Goal: Task Accomplishment & Management: Use online tool/utility

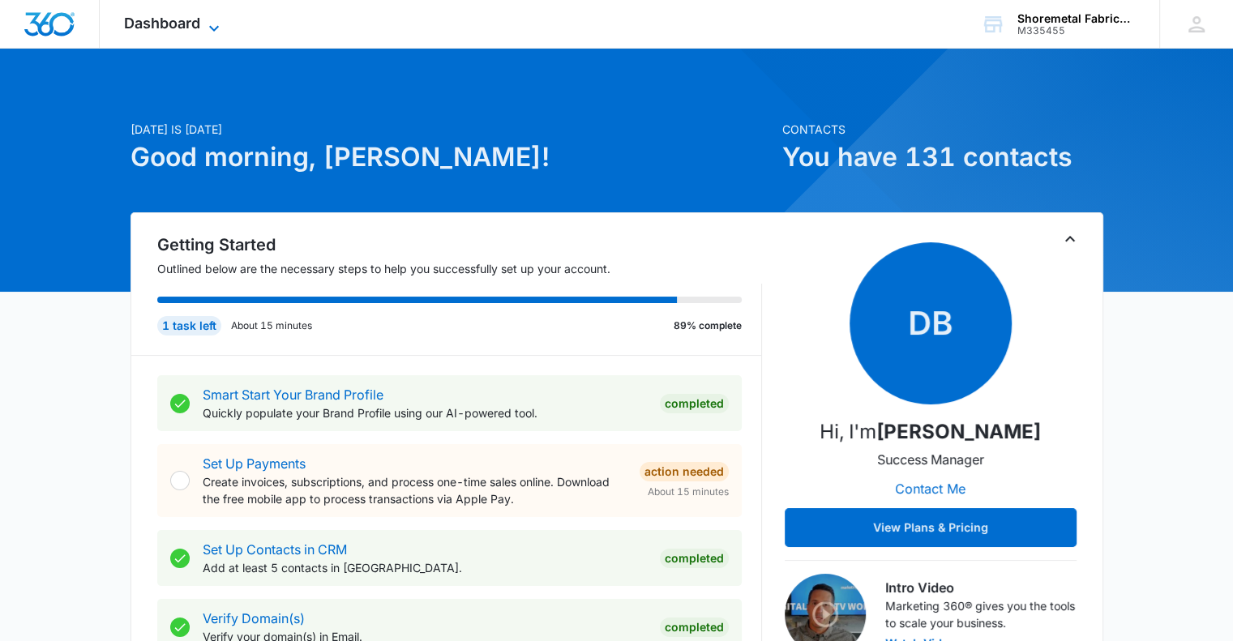
click at [193, 25] on span "Dashboard" at bounding box center [162, 23] width 76 height 17
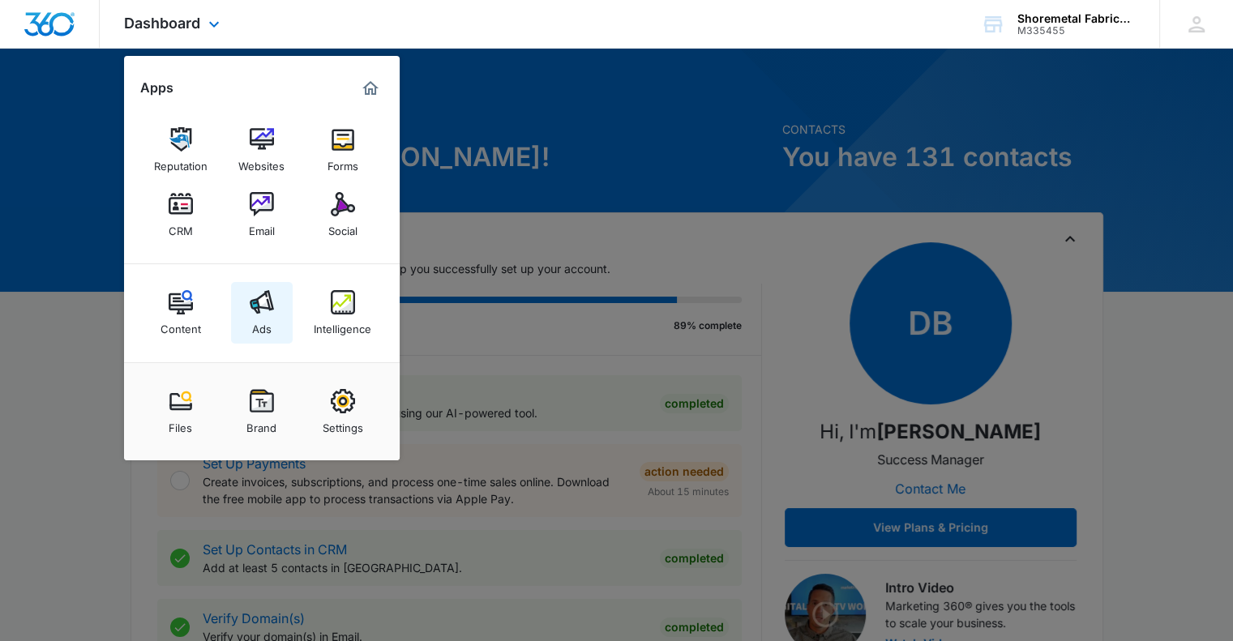
click at [250, 312] on img at bounding box center [262, 302] width 24 height 24
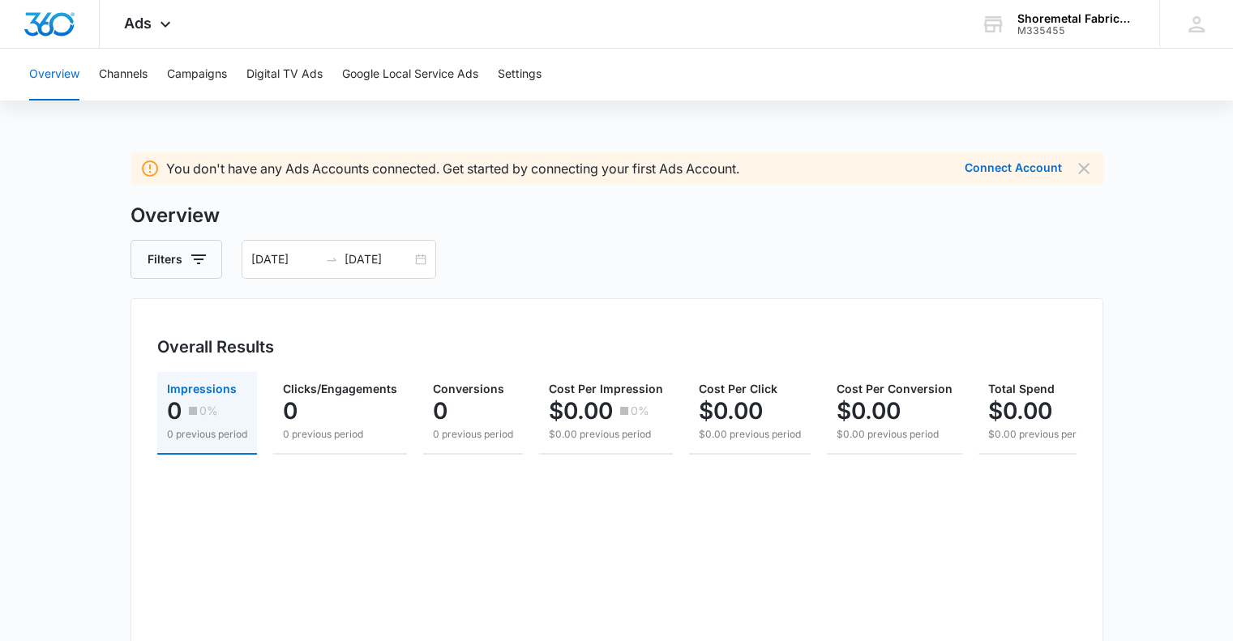
click at [1028, 176] on div "Connect Account" at bounding box center [1007, 168] width 110 height 19
click at [1028, 174] on button "Connect Account" at bounding box center [1013, 167] width 97 height 11
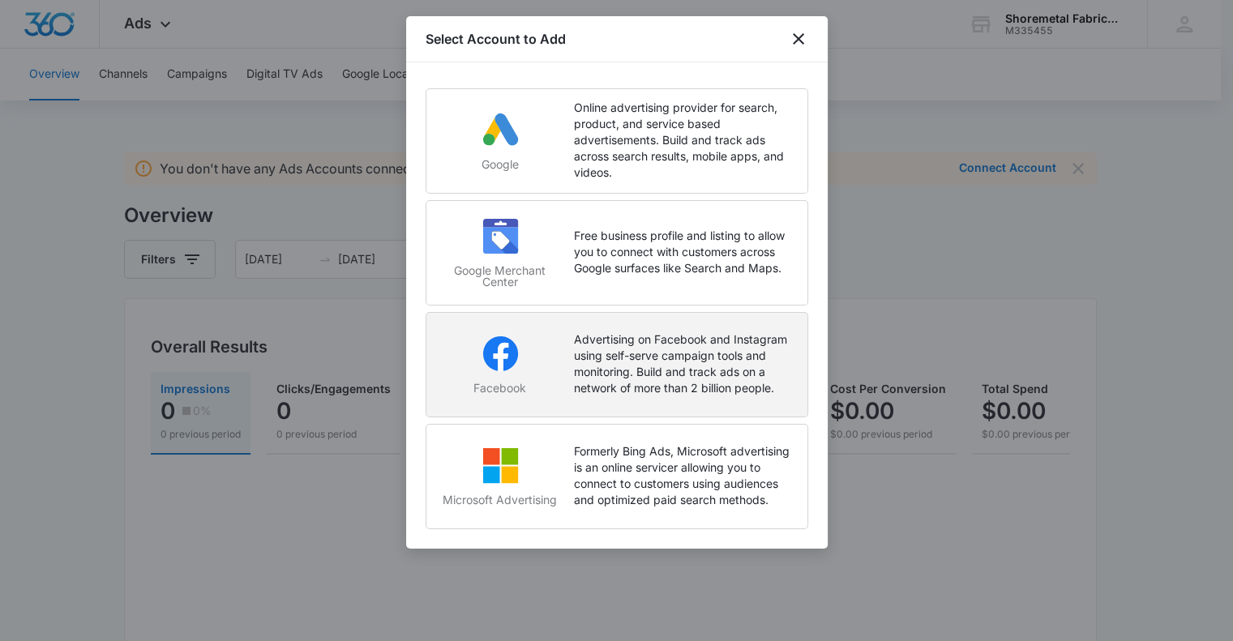
click at [574, 379] on p "Advertising on Facebook and Instagram using self-serve campaign tools and monit…" at bounding box center [682, 364] width 217 height 65
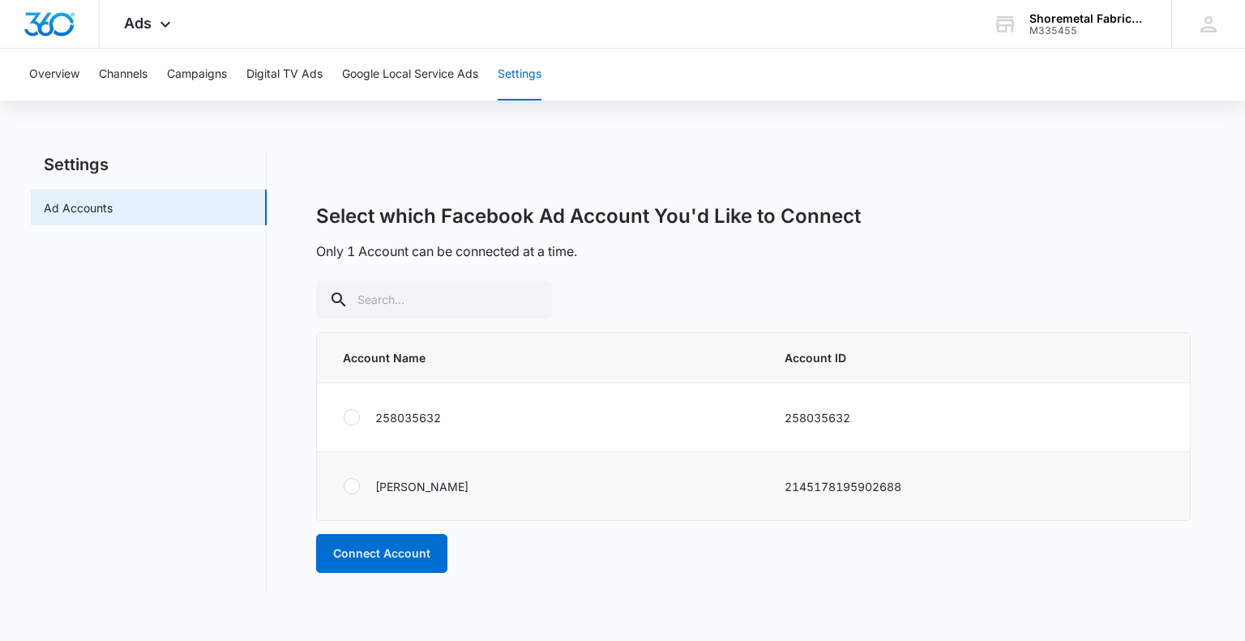
click at [398, 496] on div "Molly McNatt Downes" at bounding box center [544, 487] width 403 height 36
click at [361, 487] on label at bounding box center [359, 486] width 32 height 16
click at [344, 487] on input "radio" at bounding box center [343, 487] width 1 height 1
click at [376, 552] on button "Connect Account" at bounding box center [381, 553] width 131 height 39
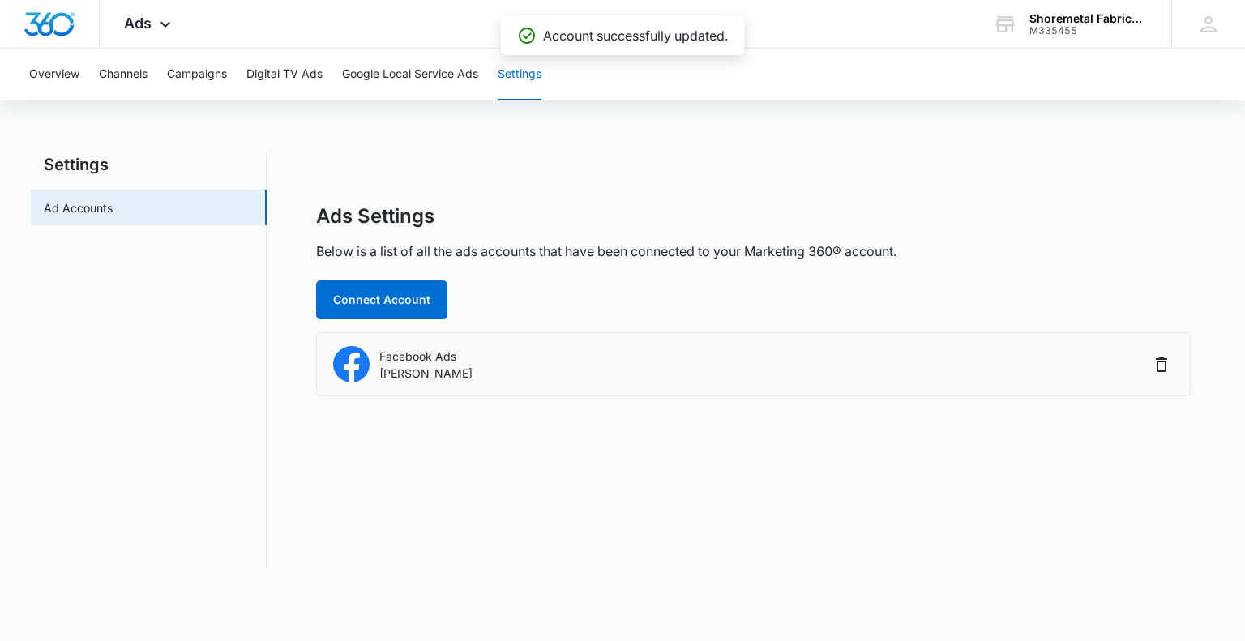
click at [592, 367] on div "Facebook Ads Molly McNatt Downes" at bounding box center [741, 364] width 816 height 36
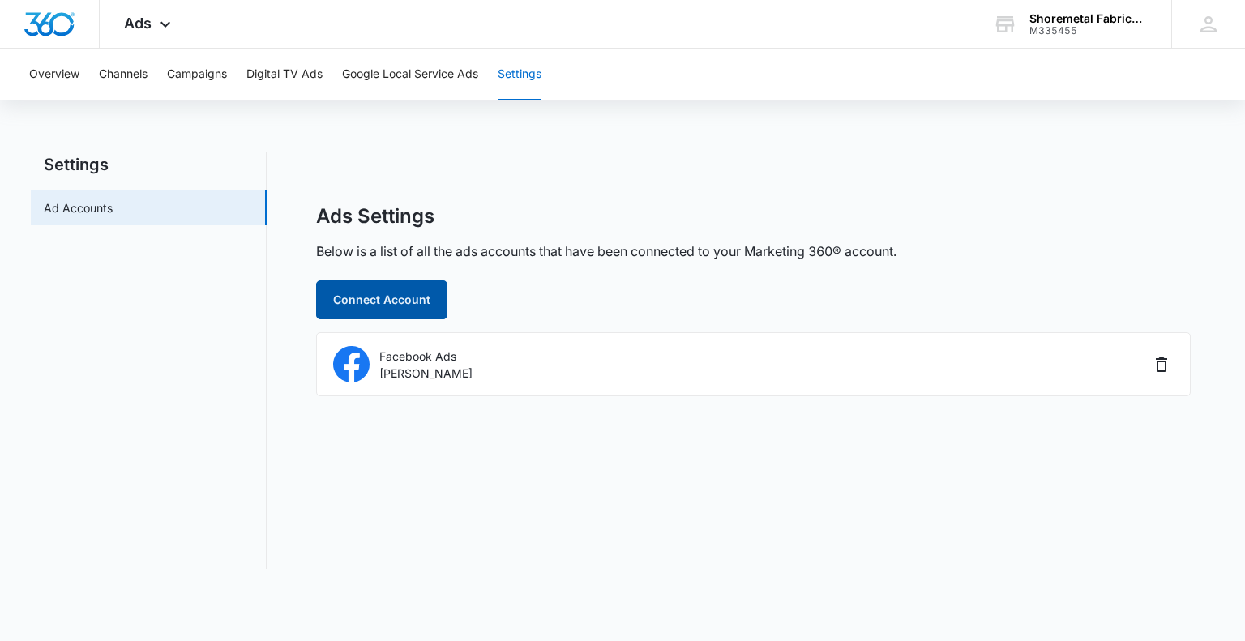
click at [387, 308] on button "Connect Account" at bounding box center [381, 300] width 131 height 39
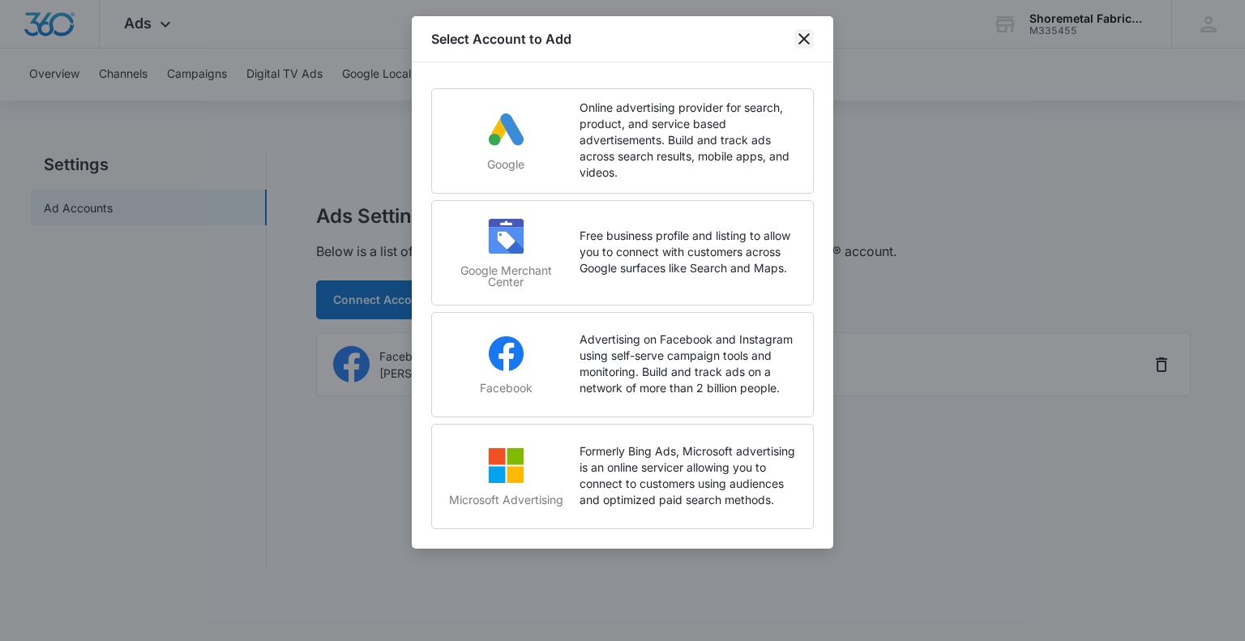
click at [801, 42] on icon "close" at bounding box center [804, 38] width 11 height 11
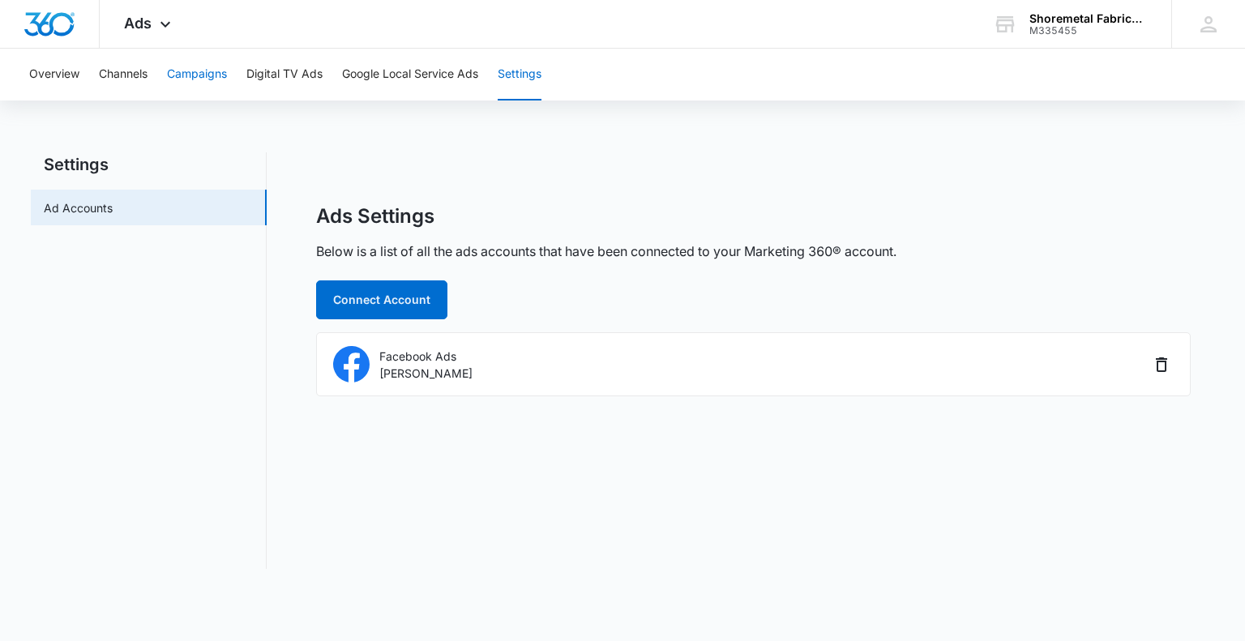
click at [213, 71] on button "Campaigns" at bounding box center [197, 75] width 60 height 52
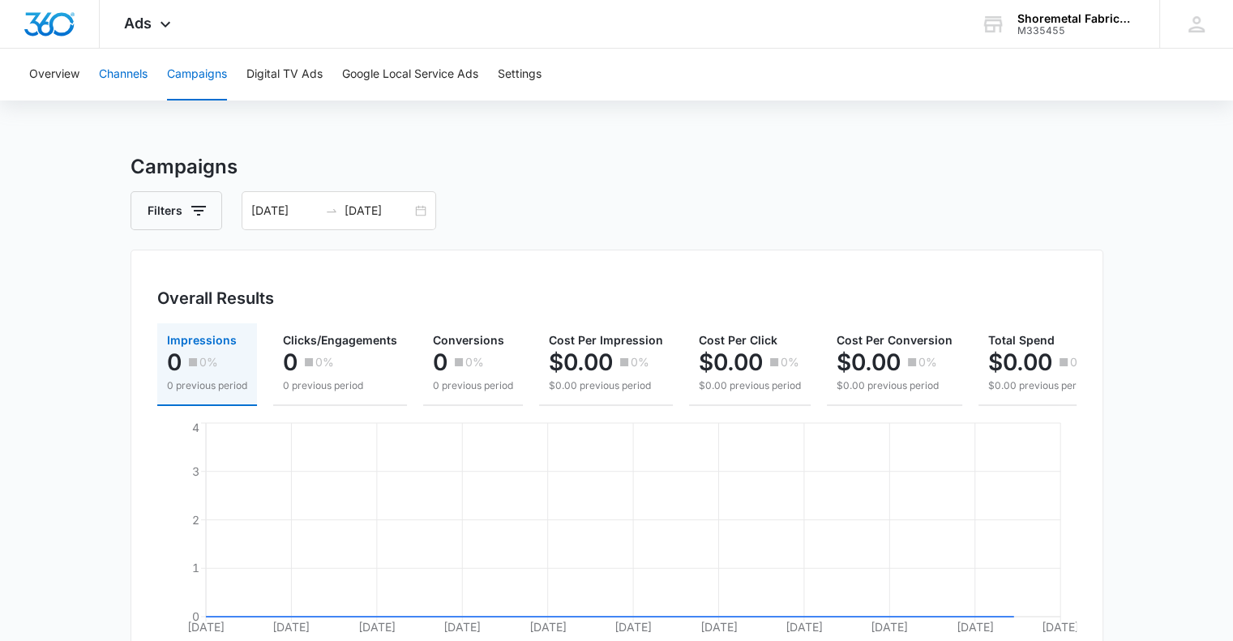
click at [129, 75] on button "Channels" at bounding box center [123, 75] width 49 height 52
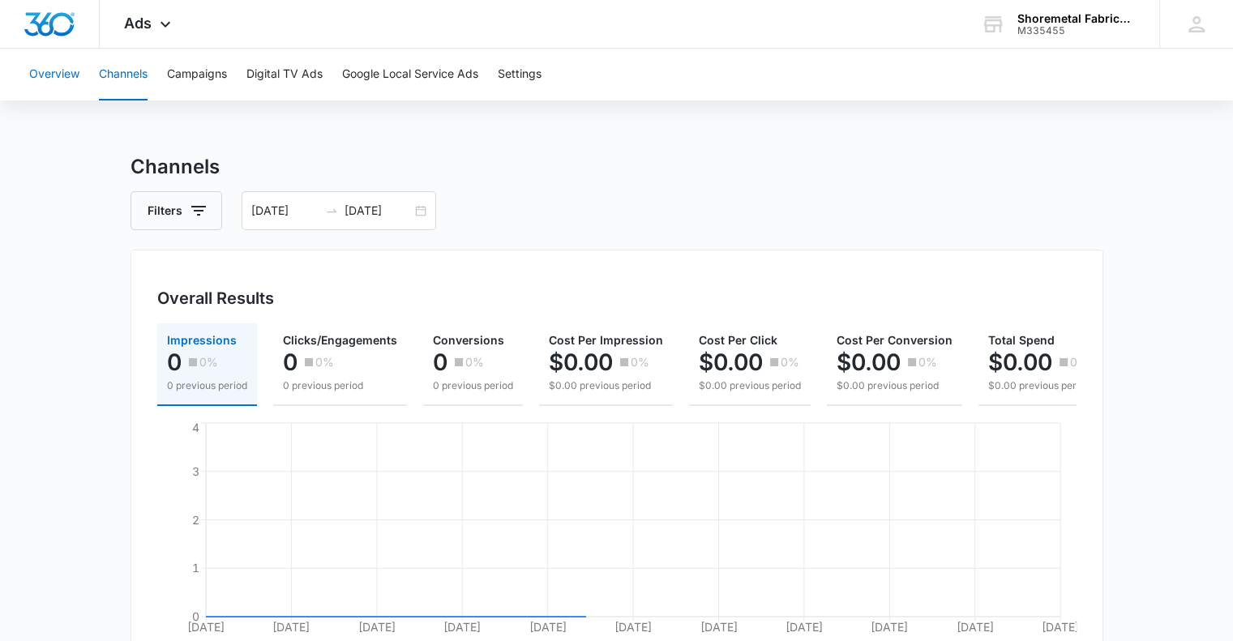
click at [49, 75] on button "Overview" at bounding box center [54, 75] width 50 height 52
click at [156, 27] on icon at bounding box center [165, 28] width 19 height 19
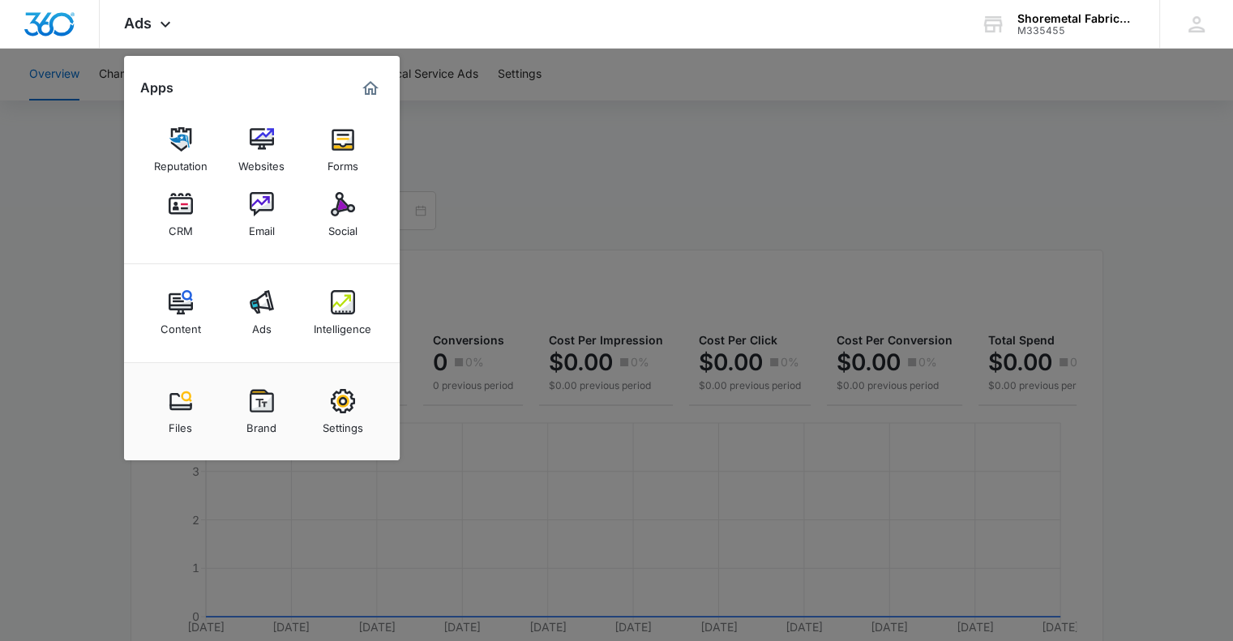
drag, startPoint x: 667, startPoint y: 162, endPoint x: 653, endPoint y: 126, distance: 39.0
click at [668, 162] on div at bounding box center [616, 320] width 1233 height 641
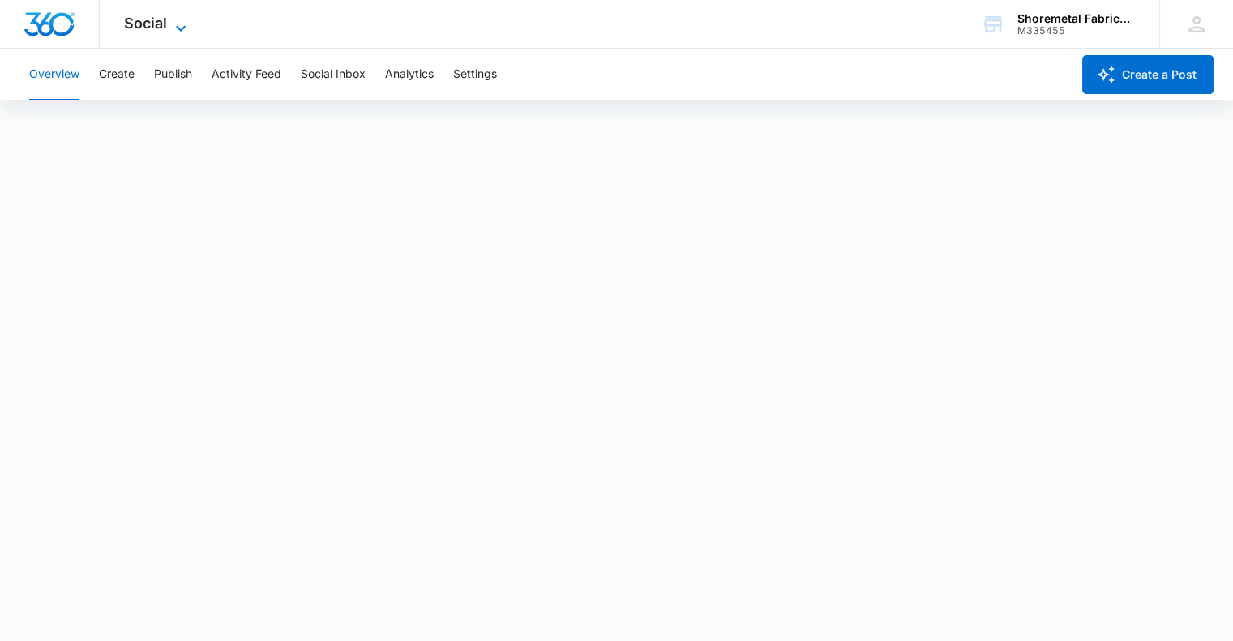
click at [182, 29] on icon at bounding box center [180, 28] width 19 height 19
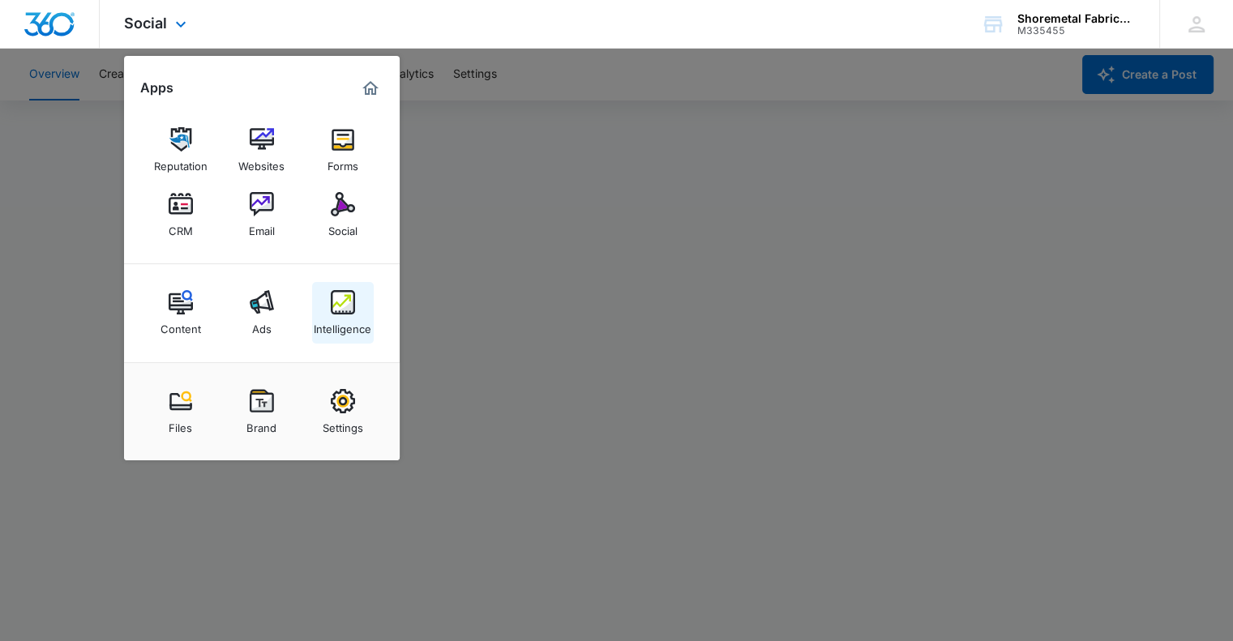
click at [338, 298] on img at bounding box center [343, 302] width 24 height 24
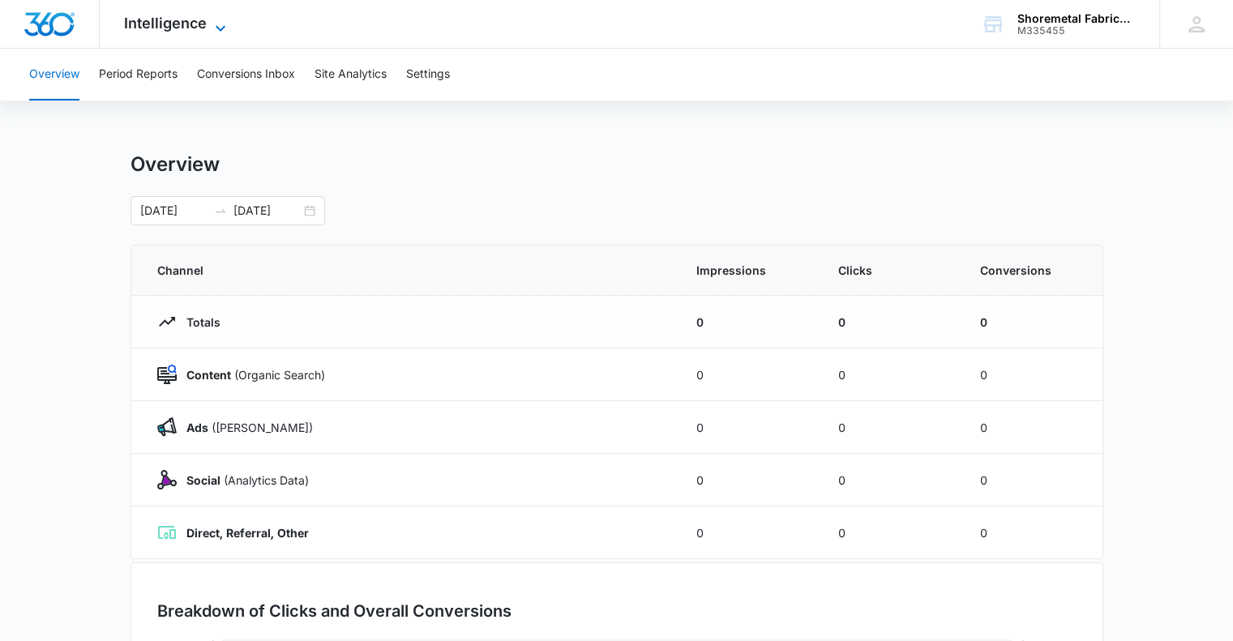
click at [211, 32] on icon at bounding box center [220, 28] width 19 height 19
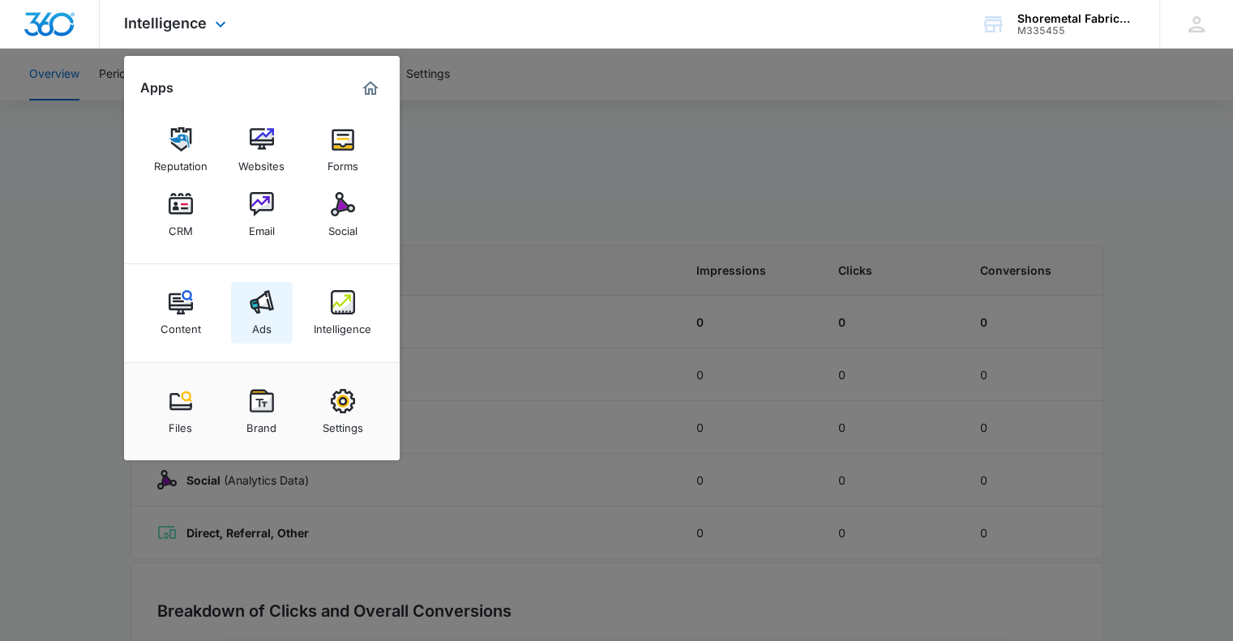
click at [260, 304] on img at bounding box center [262, 302] width 24 height 24
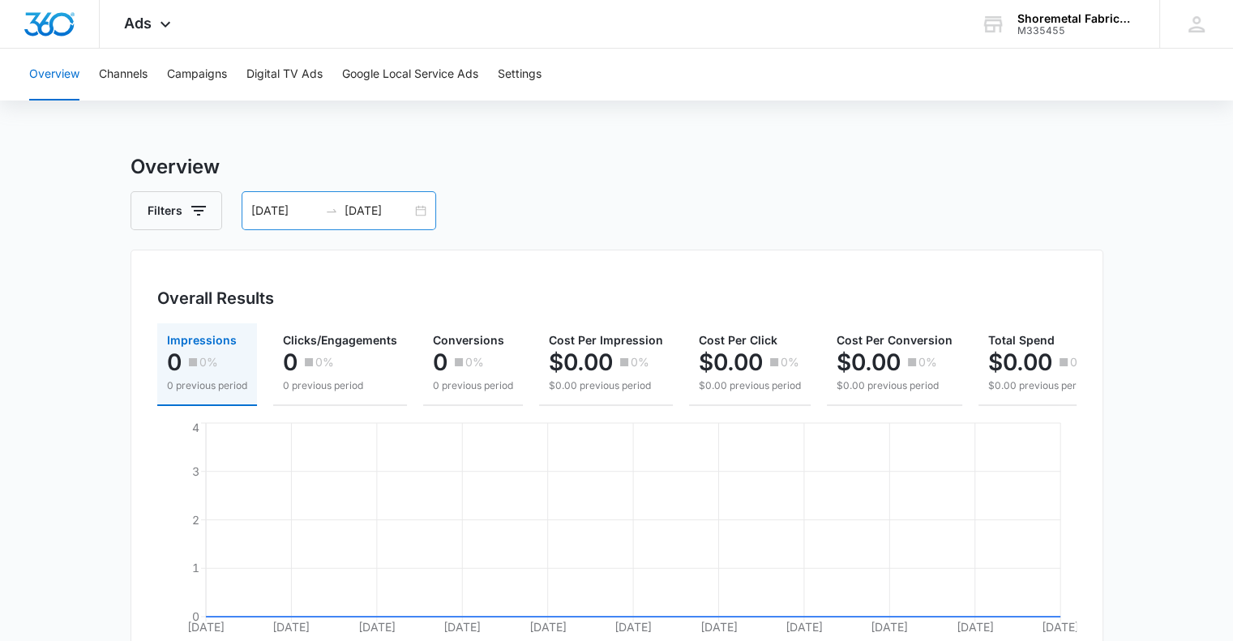
click at [399, 211] on input "09/04/2025" at bounding box center [378, 211] width 67 height 18
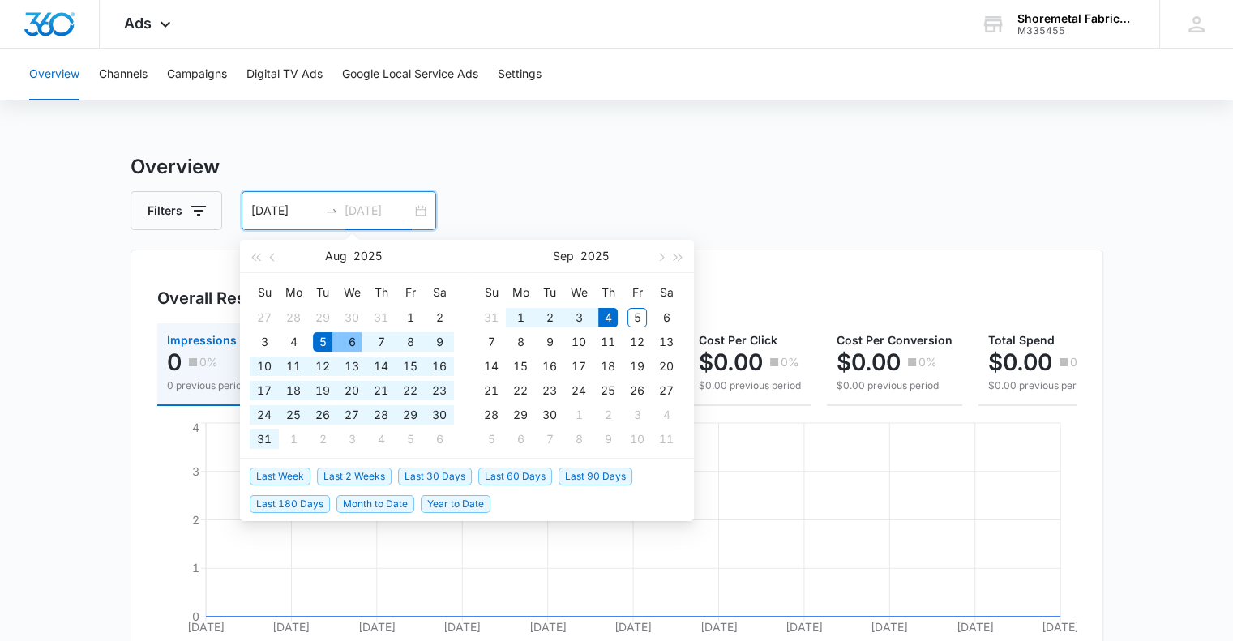
type input "09/04/2025"
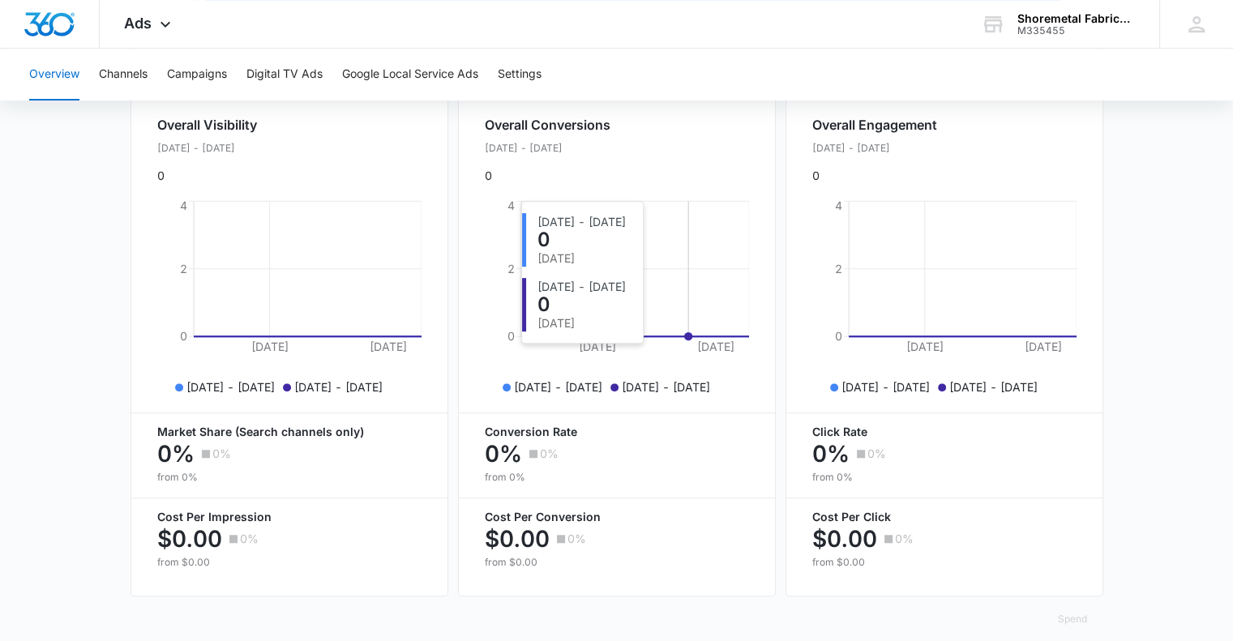
scroll to position [645, 0]
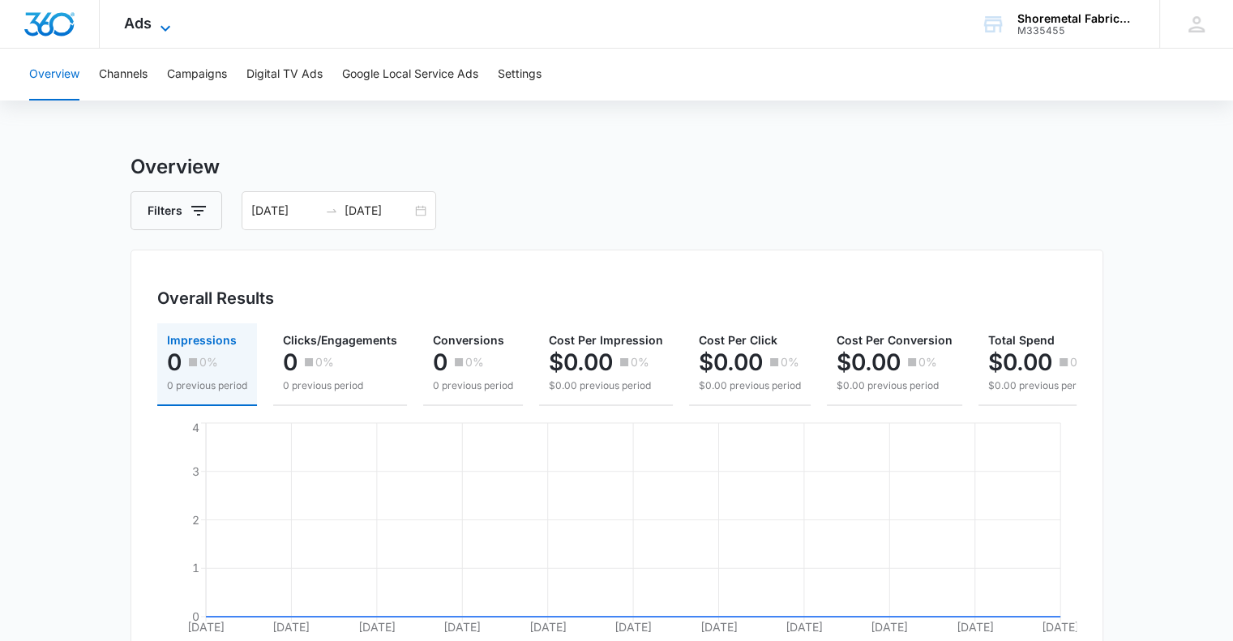
click at [165, 25] on icon at bounding box center [165, 28] width 19 height 19
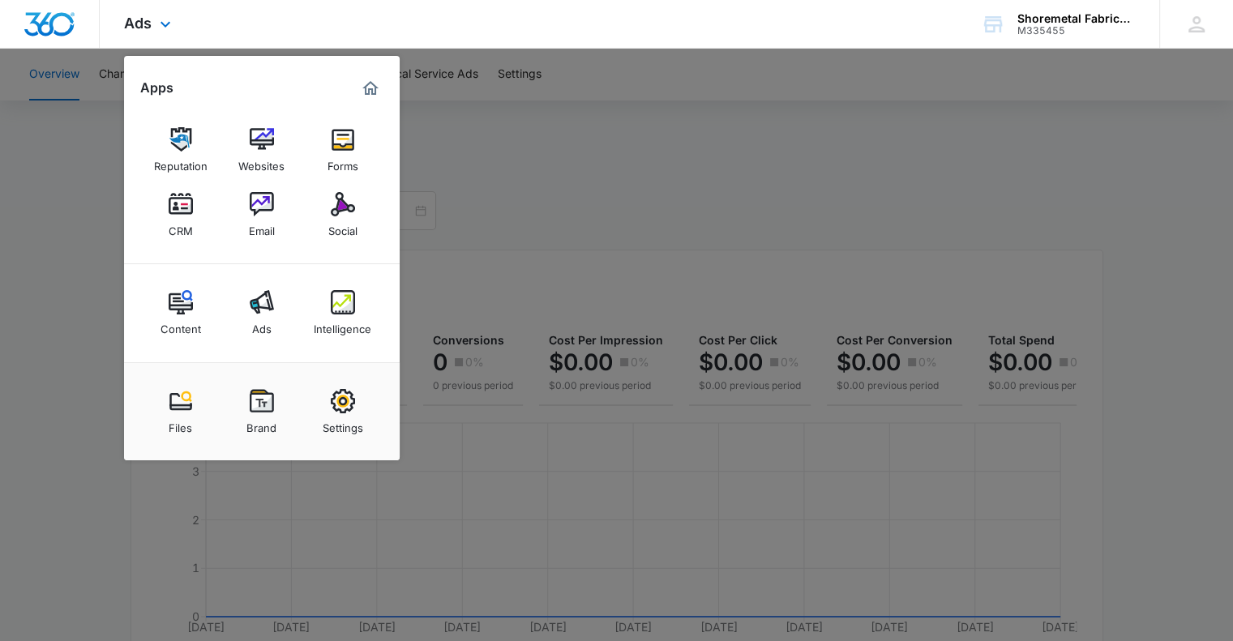
click at [354, 278] on div "Content Ads Intelligence" at bounding box center [262, 313] width 276 height 98
click at [321, 316] on div "Intelligence" at bounding box center [343, 325] width 58 height 21
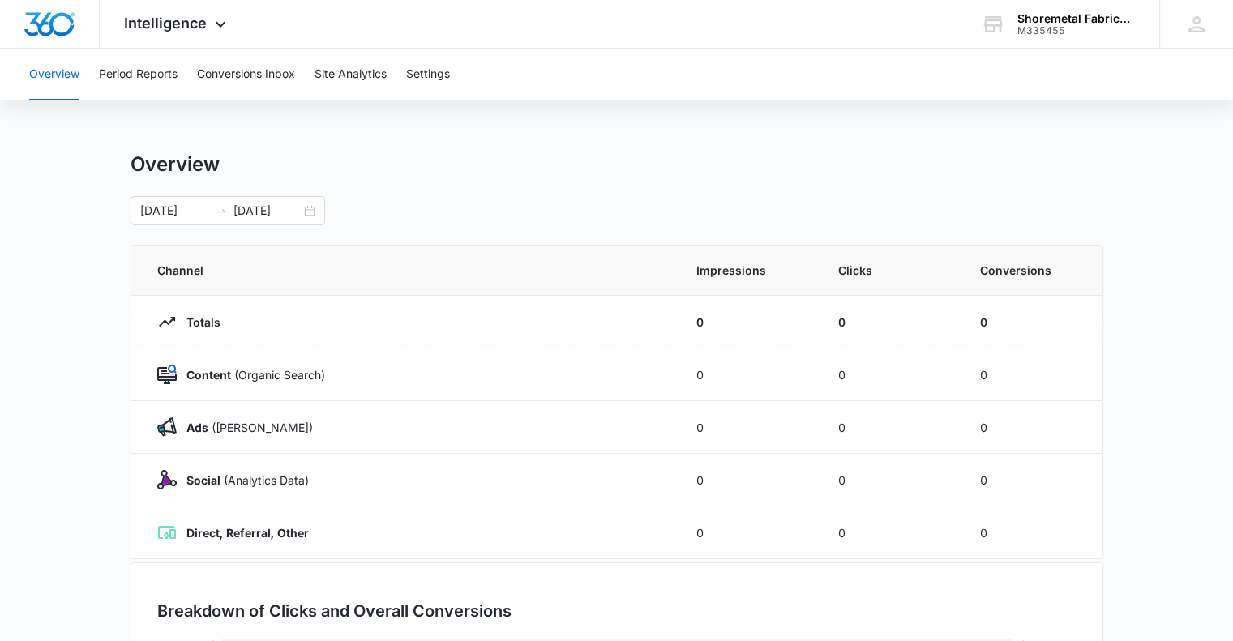
scroll to position [162, 0]
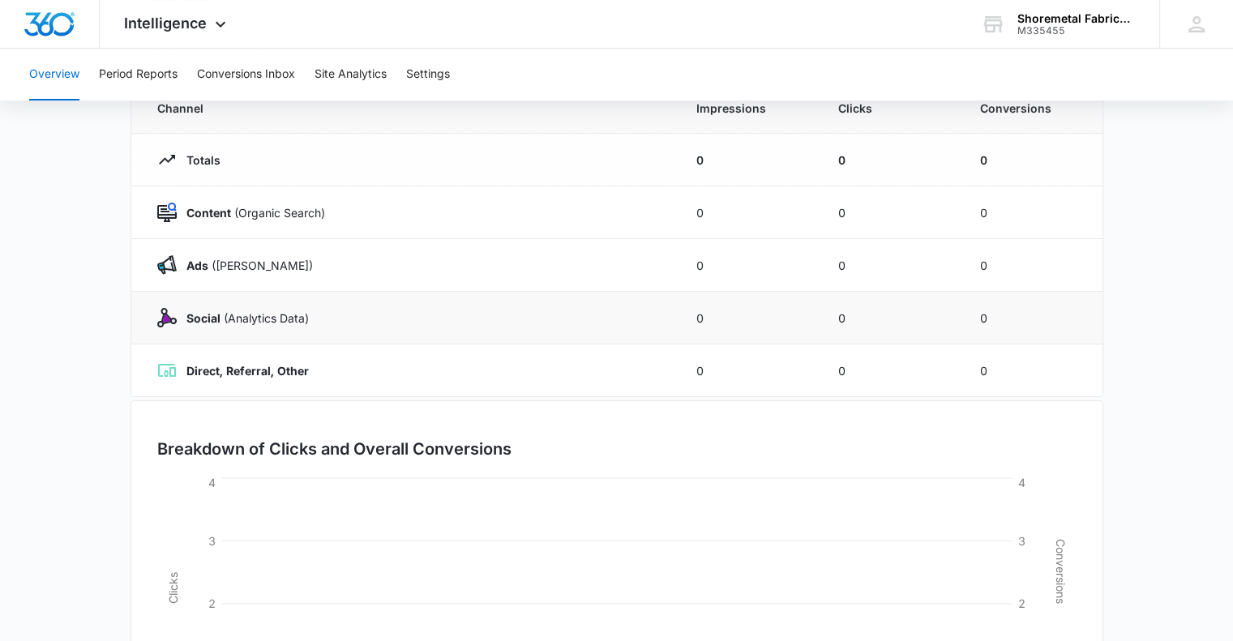
click at [392, 328] on td "Social (Analytics Data)" at bounding box center [404, 318] width 546 height 53
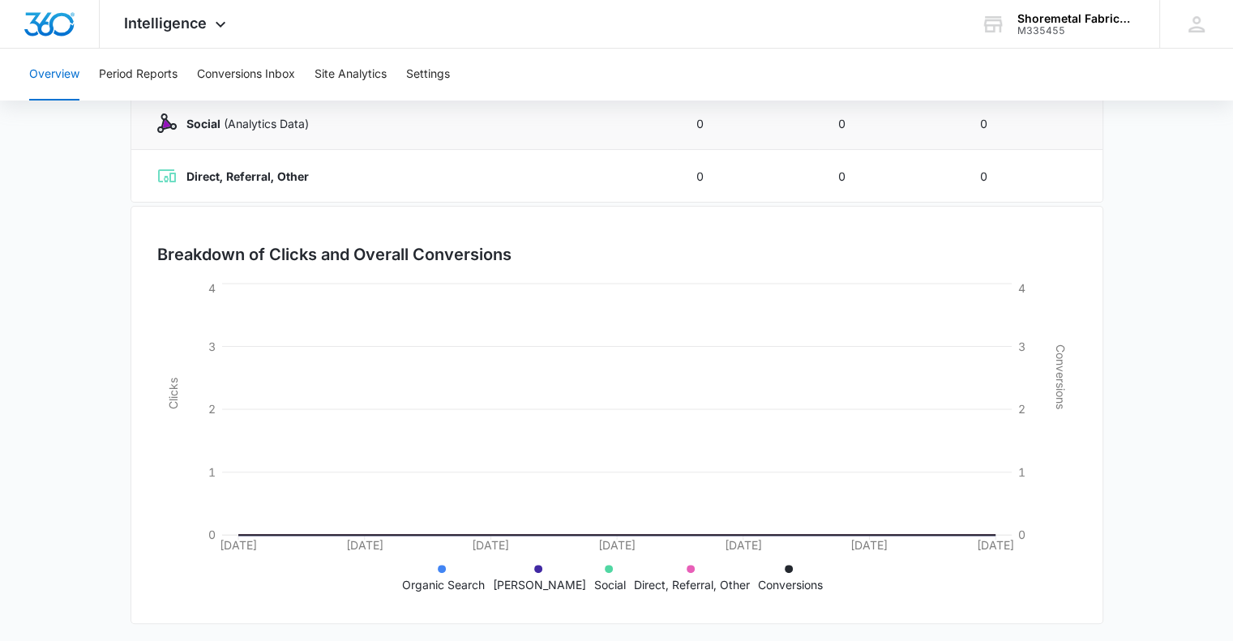
scroll to position [360, 0]
